Goal: Task Accomplishment & Management: Use online tool/utility

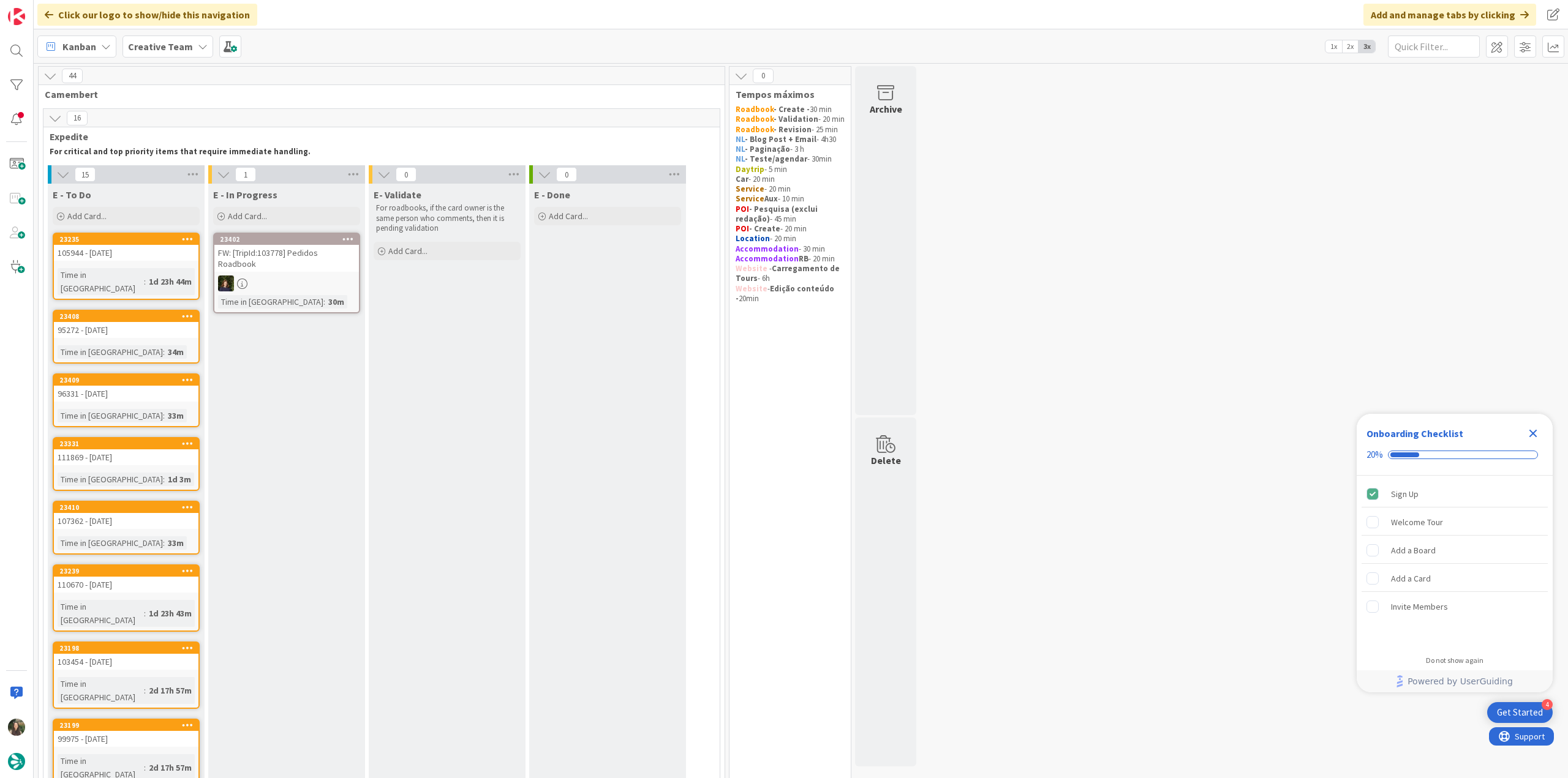
click at [1535, 434] on icon "Close Checklist" at bounding box center [1533, 434] width 8 height 8
click at [160, 262] on link "23235 105944 - 1 oct Time in Column : 1d 23h 44m" at bounding box center [126, 267] width 147 height 68
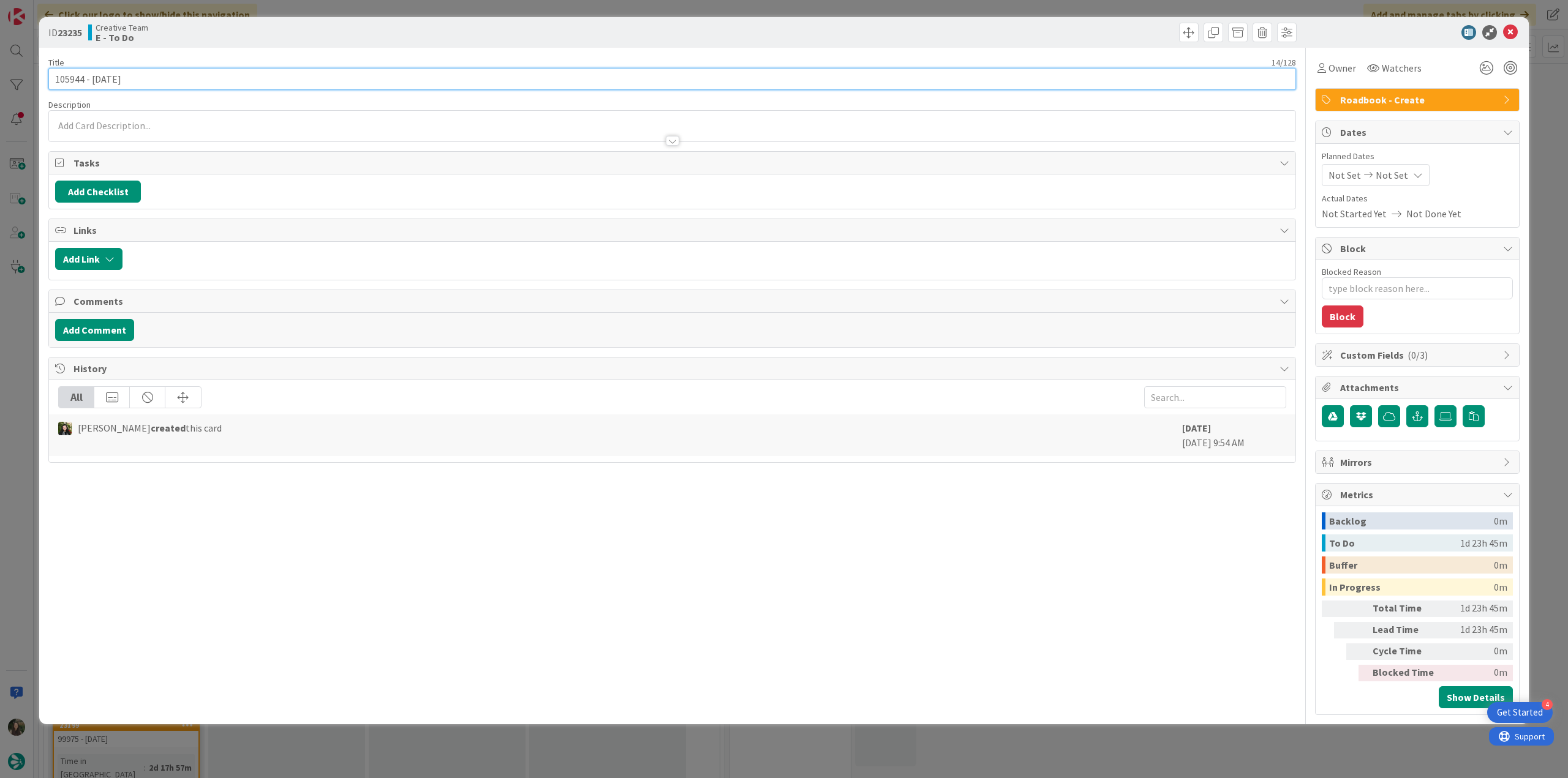
click at [69, 77] on input "105944 - 1 oct" at bounding box center [672, 79] width 1248 height 22
click at [1344, 74] on span "Owner" at bounding box center [1342, 68] width 28 height 15
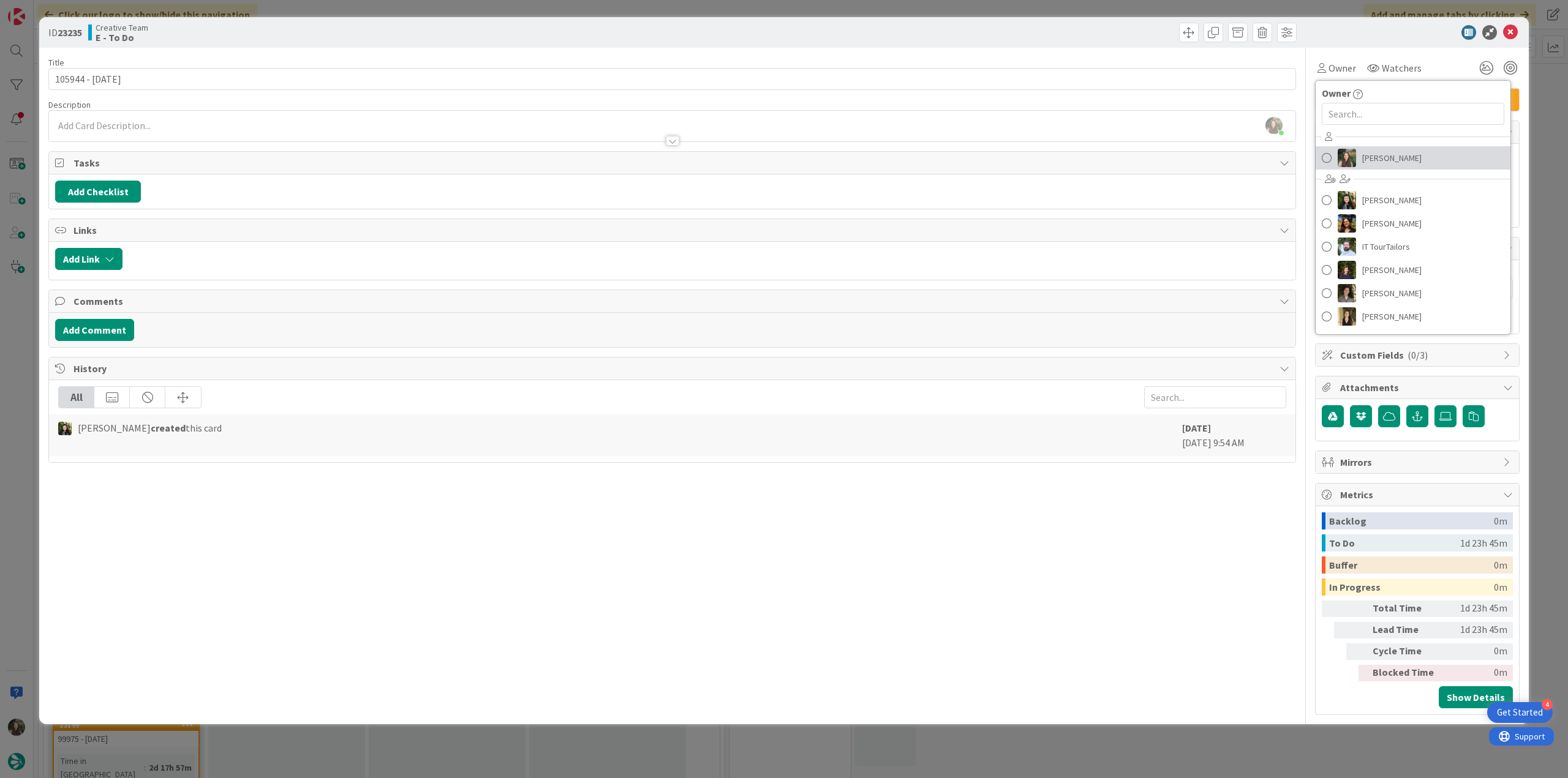
click at [1374, 165] on span "Inês Gonçalves" at bounding box center [1392, 158] width 60 height 18
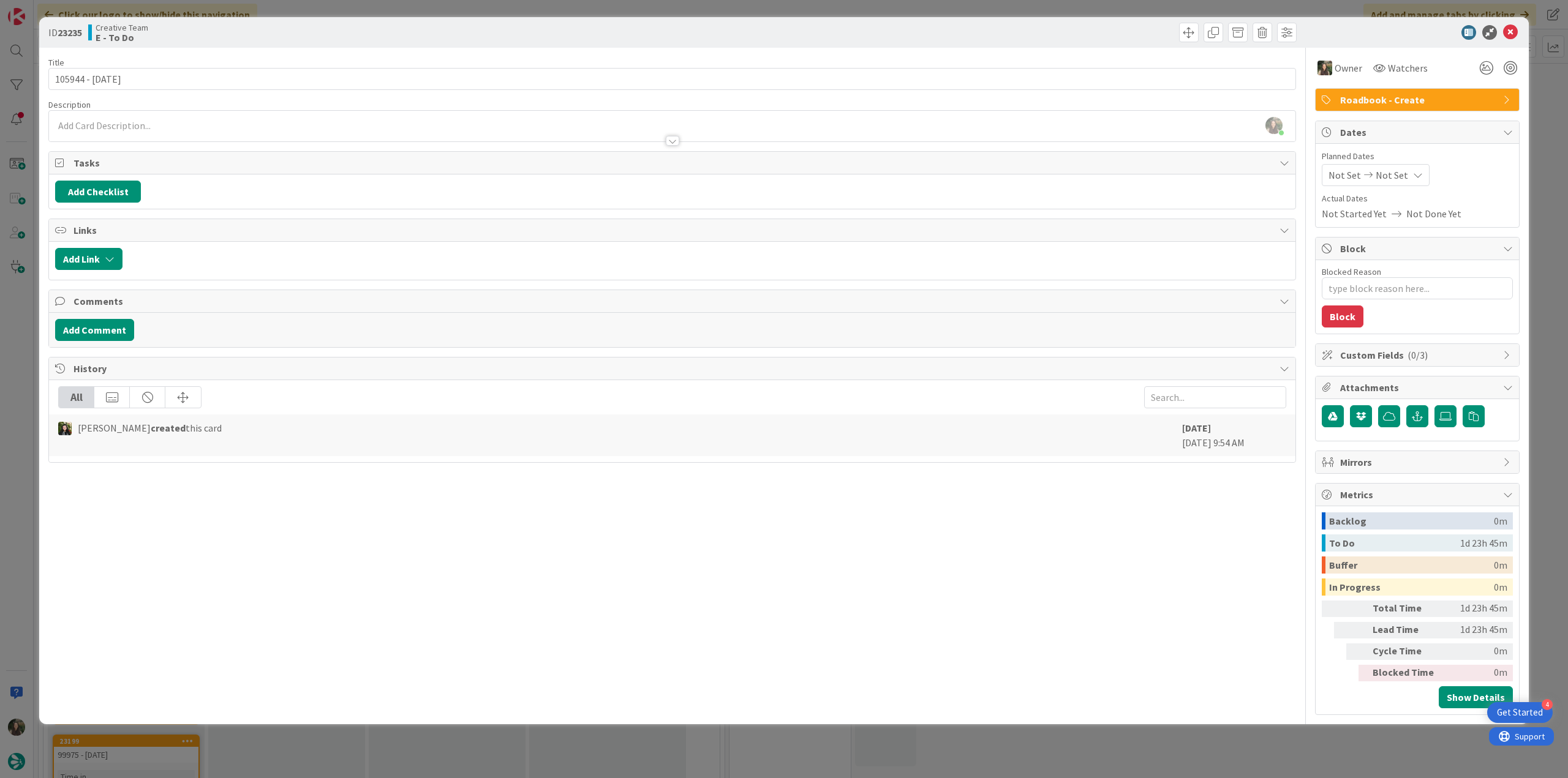
click at [30, 353] on div "ID 23235 Creative Team E - To Do Title 14 / 128 105944 - 1 oct Description Inês…" at bounding box center [784, 389] width 1568 height 778
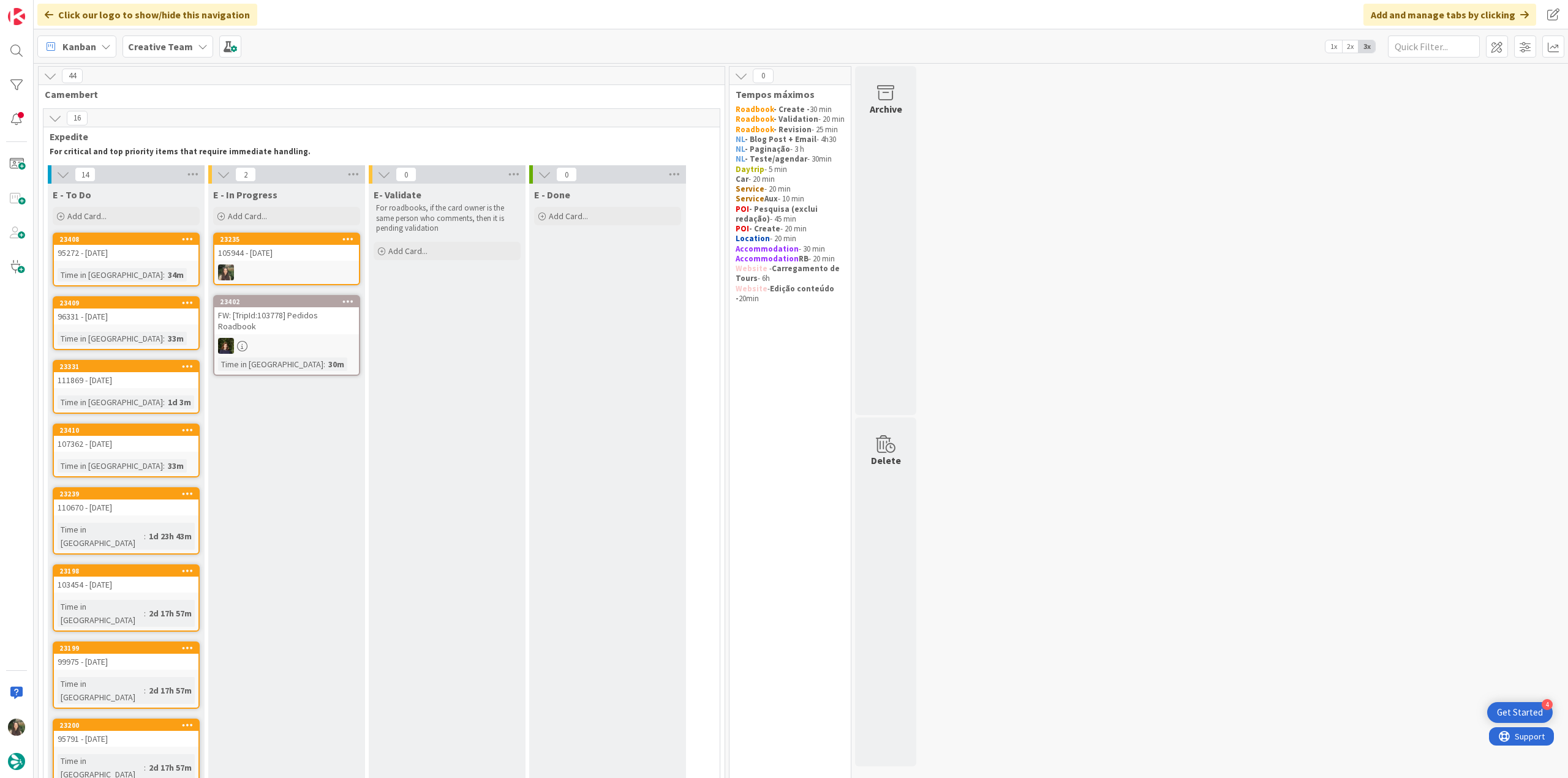
click at [289, 258] on div "105944 - 1 oct" at bounding box center [286, 253] width 144 height 16
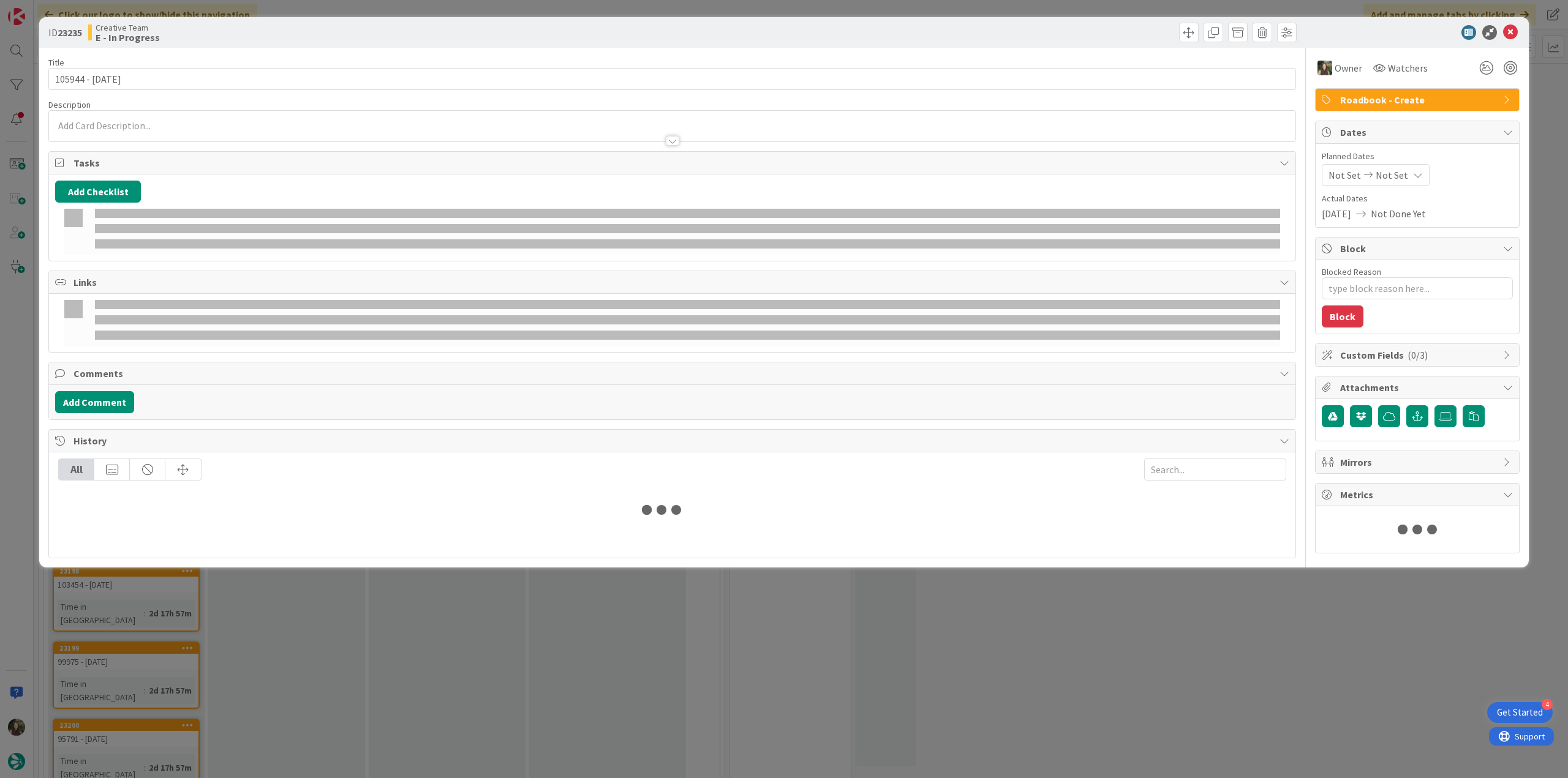
type textarea "x"
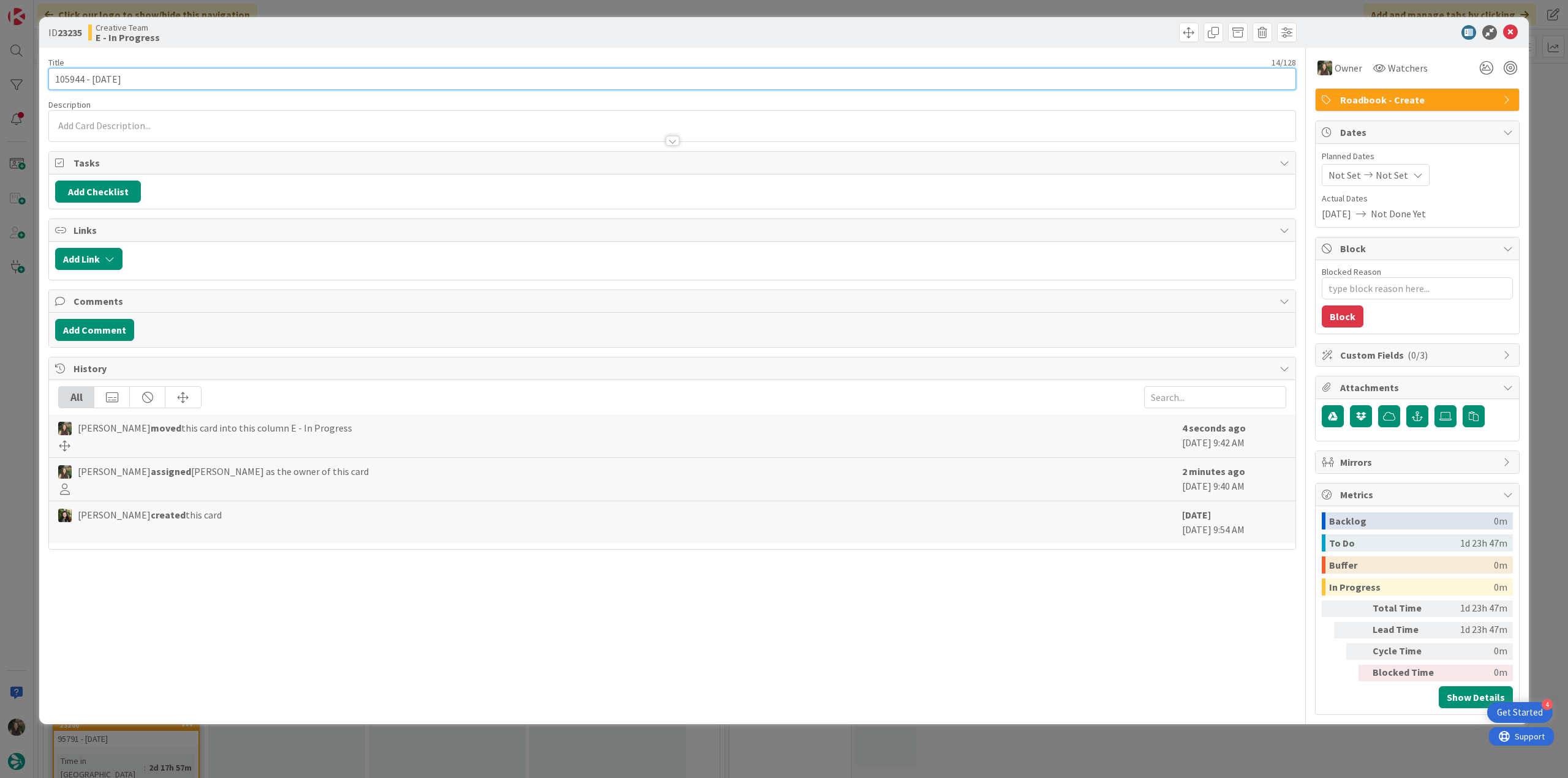
click at [65, 77] on input "105944 - 1 oct" at bounding box center [672, 79] width 1248 height 22
click at [27, 407] on div "ID 23235 Creative Team E - In Progress Title 14 / 128 105944 - 1 oct Descriptio…" at bounding box center [784, 389] width 1568 height 778
